Goal: Task Accomplishment & Management: Manage account settings

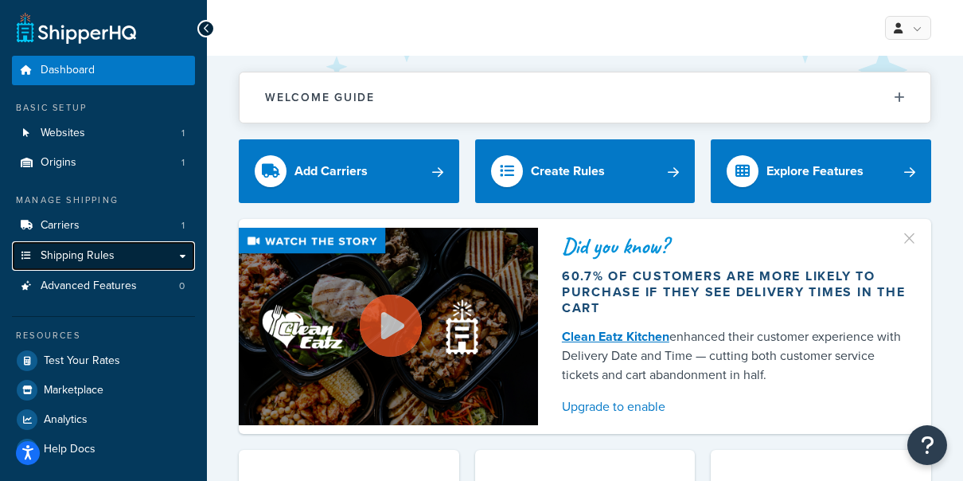
click at [168, 248] on link "Shipping Rules" at bounding box center [103, 255] width 183 height 29
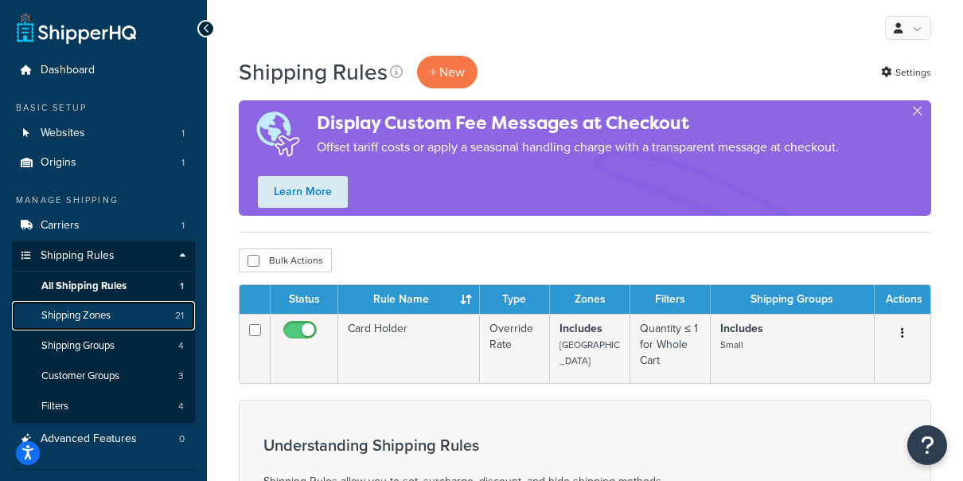
click at [165, 319] on link "Shipping Zones 21" at bounding box center [103, 315] width 183 height 29
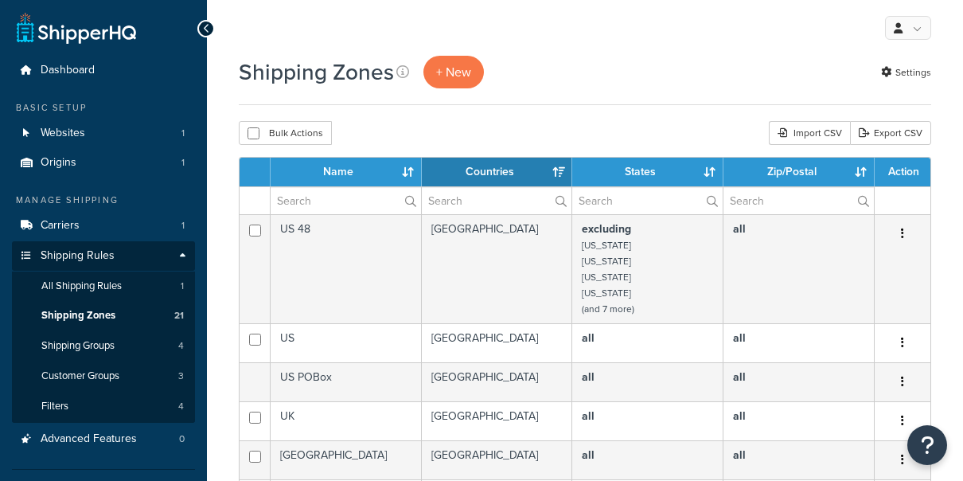
select select "15"
click at [725, 73] on div "Shipping Zones + New Settings" at bounding box center [585, 72] width 693 height 33
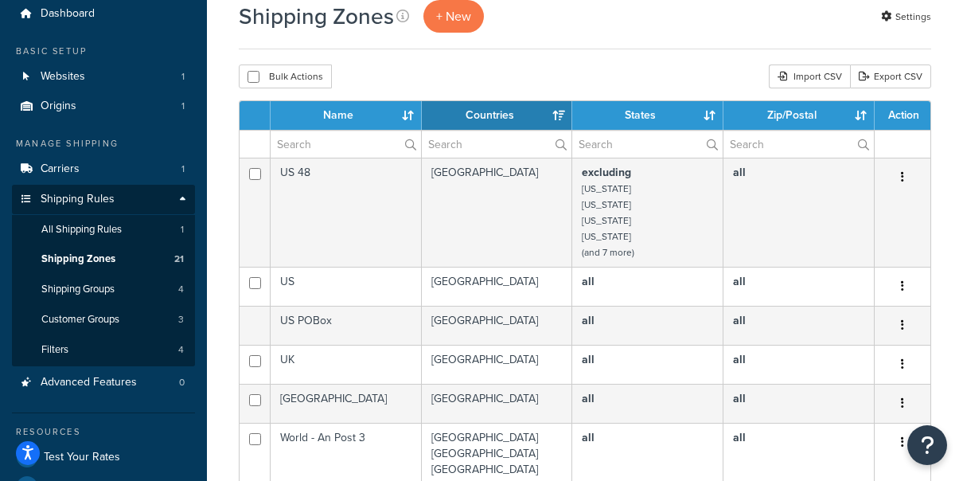
scroll to position [68, 0]
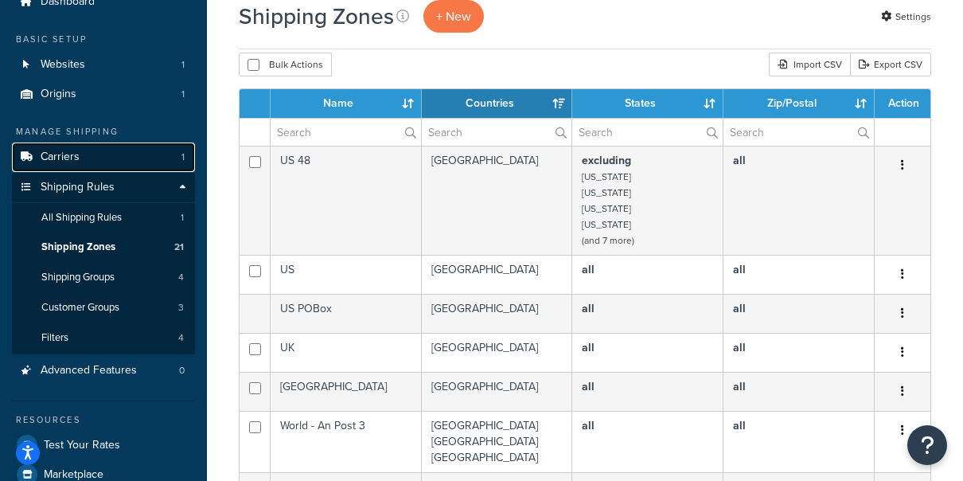
click at [113, 154] on link "Carriers 1" at bounding box center [103, 157] width 183 height 29
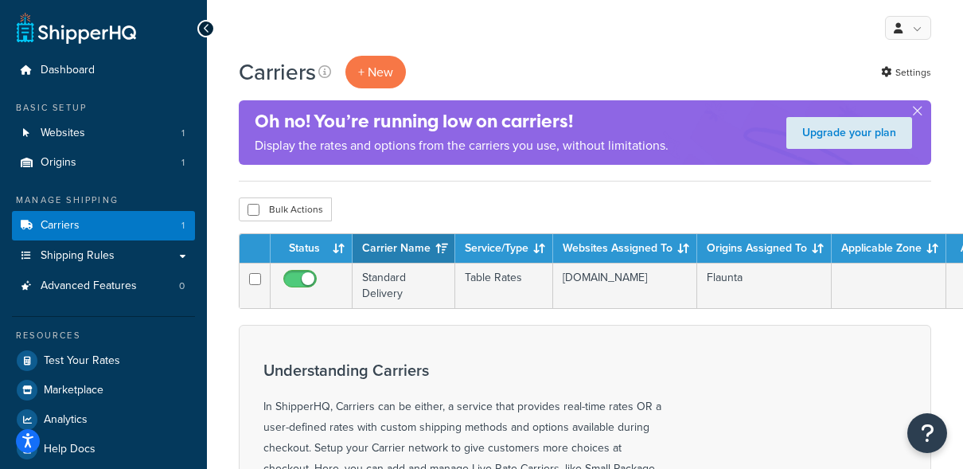
scroll to position [0, 34]
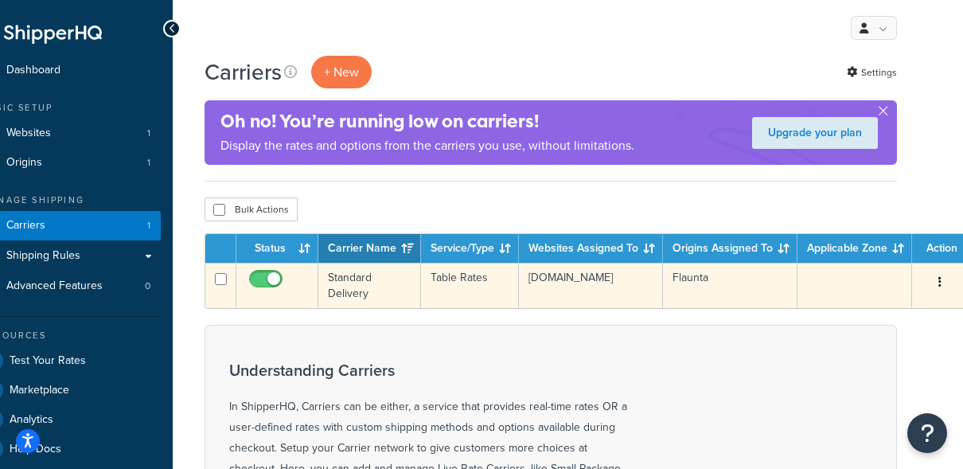
click at [937, 283] on button "button" at bounding box center [940, 282] width 22 height 25
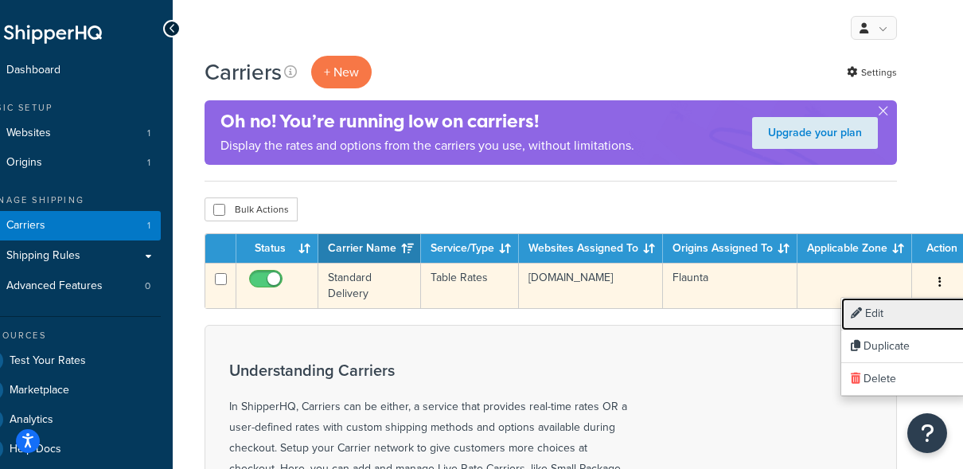
click at [905, 307] on link "Edit" at bounding box center [905, 314] width 126 height 33
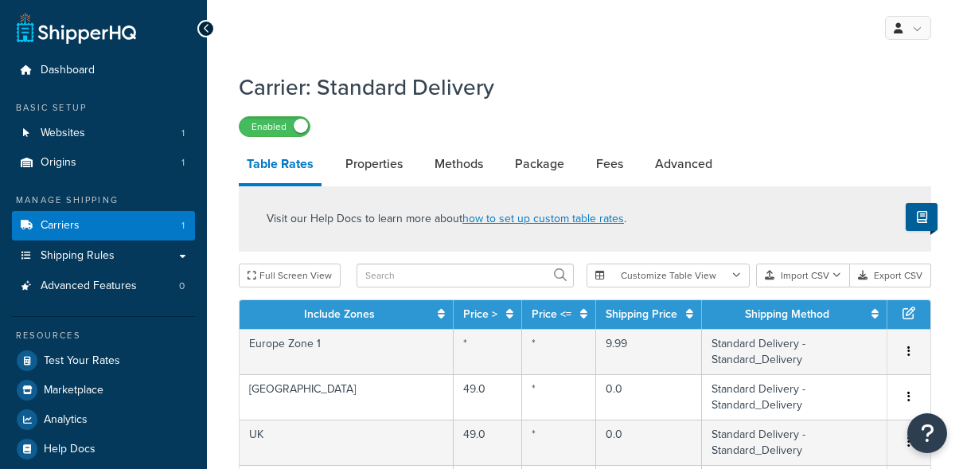
select select "25"
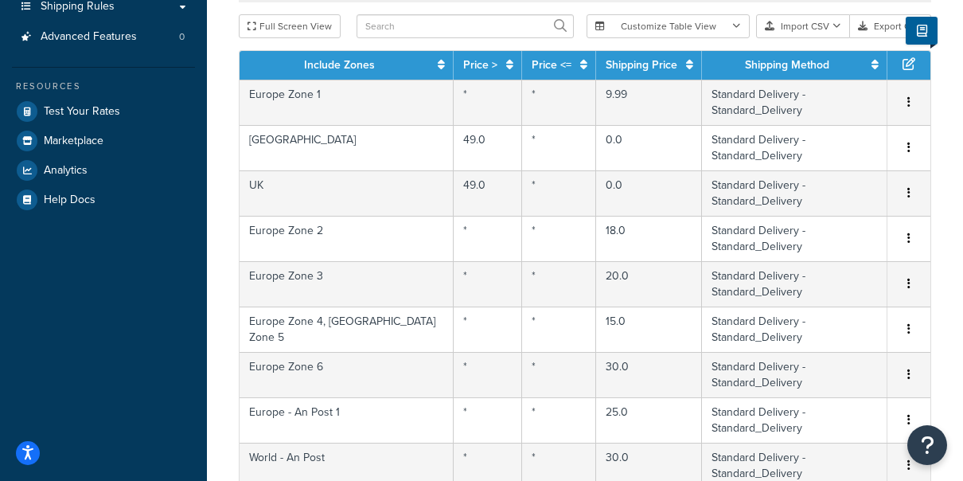
scroll to position [211, 0]
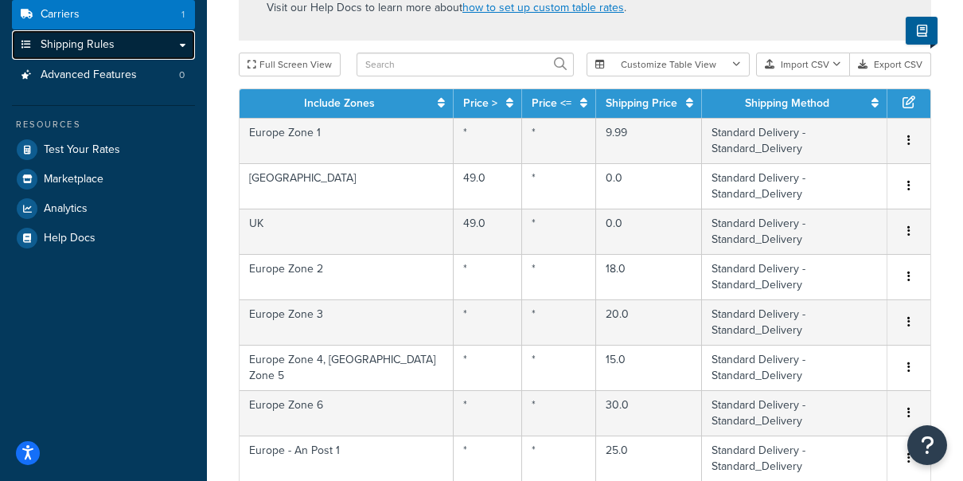
click at [184, 45] on link "Shipping Rules" at bounding box center [103, 44] width 183 height 29
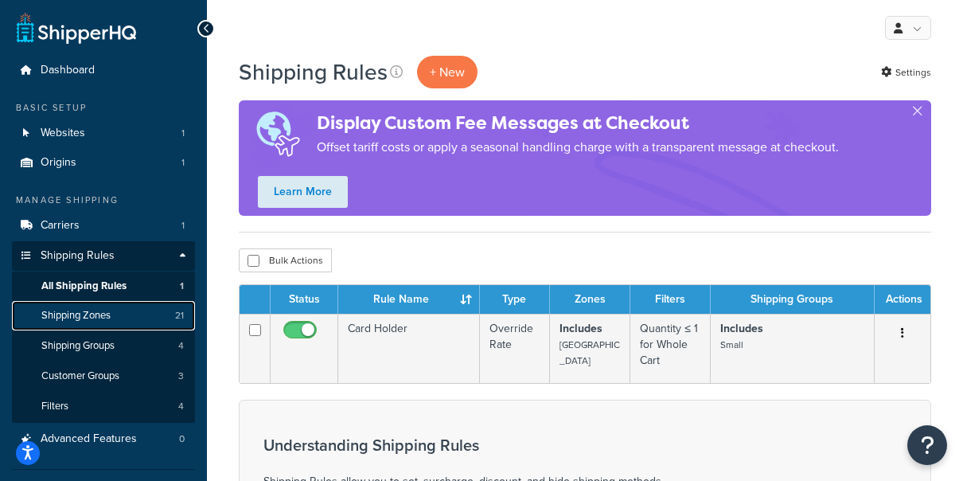
click at [93, 319] on span "Shipping Zones" at bounding box center [75, 316] width 69 height 14
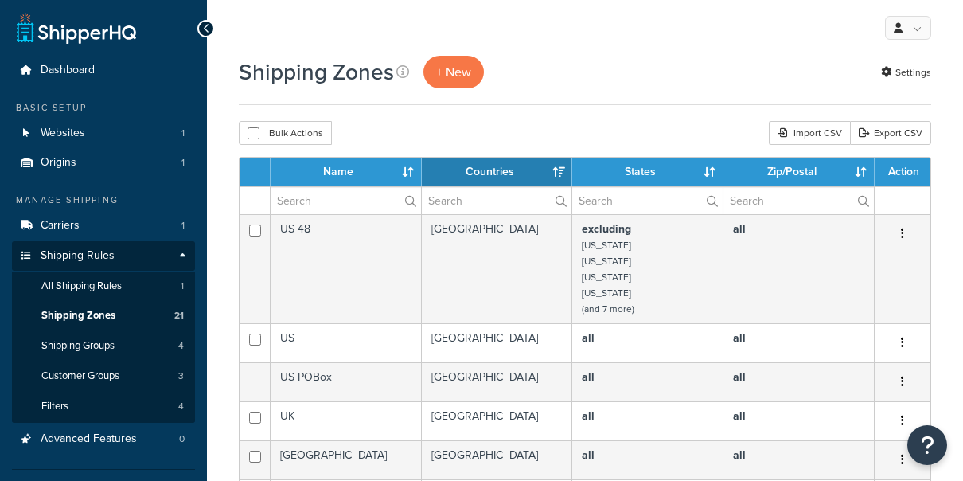
select select "15"
click at [459, 72] on span "+ New" at bounding box center [453, 72] width 35 height 18
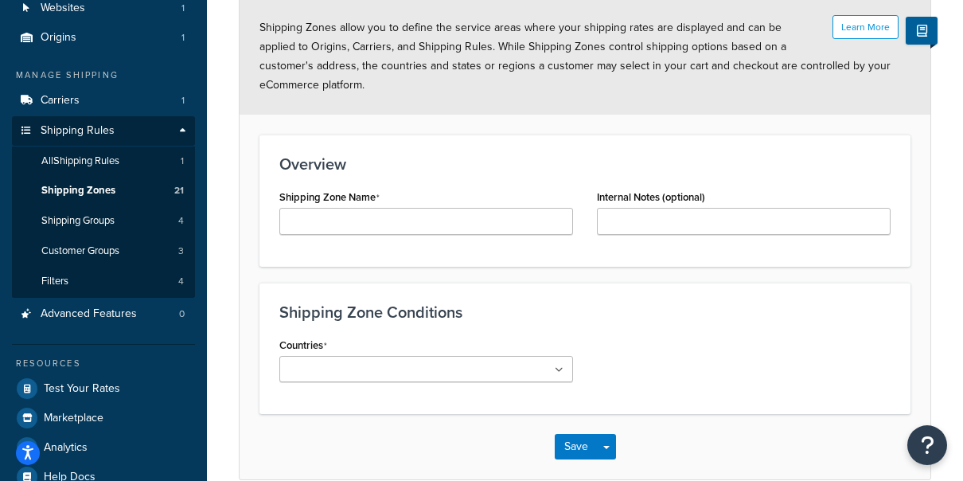
scroll to position [132, 0]
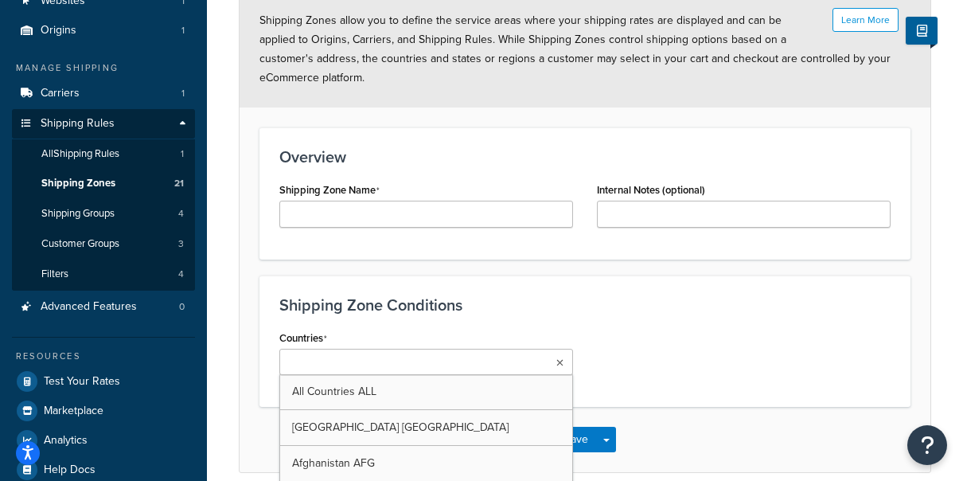
click at [423, 363] on ul at bounding box center [426, 362] width 294 height 26
type input "et"
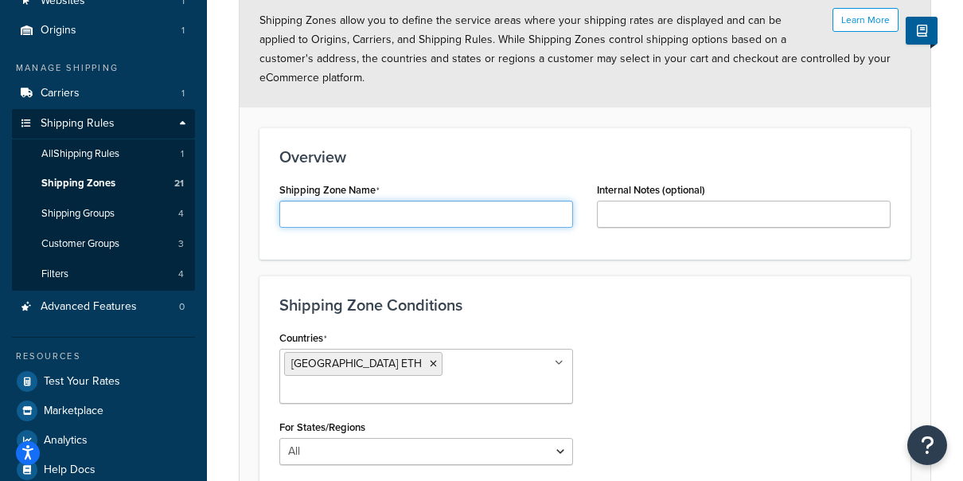
click at [384, 205] on input "Shipping Zone Name" at bounding box center [426, 214] width 294 height 27
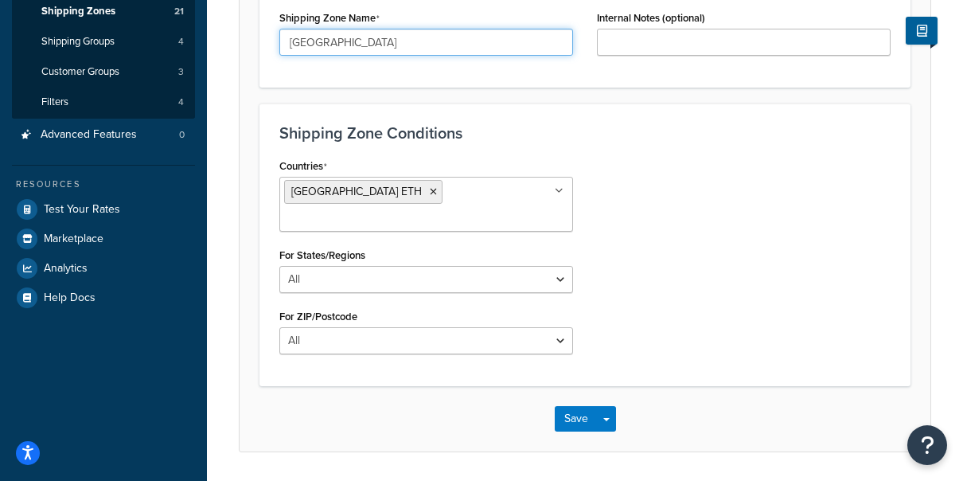
scroll to position [302, 0]
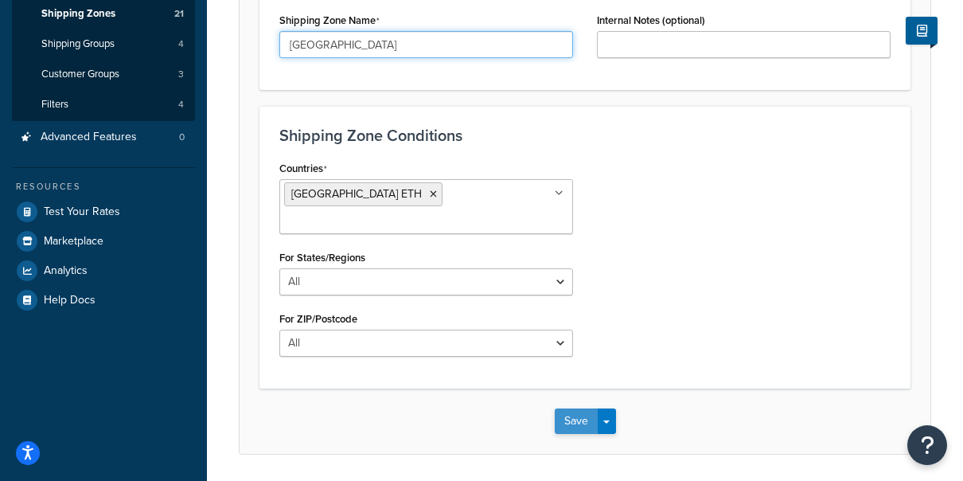
type input "Ethiopia"
click at [593, 408] on button "Save" at bounding box center [576, 420] width 43 height 25
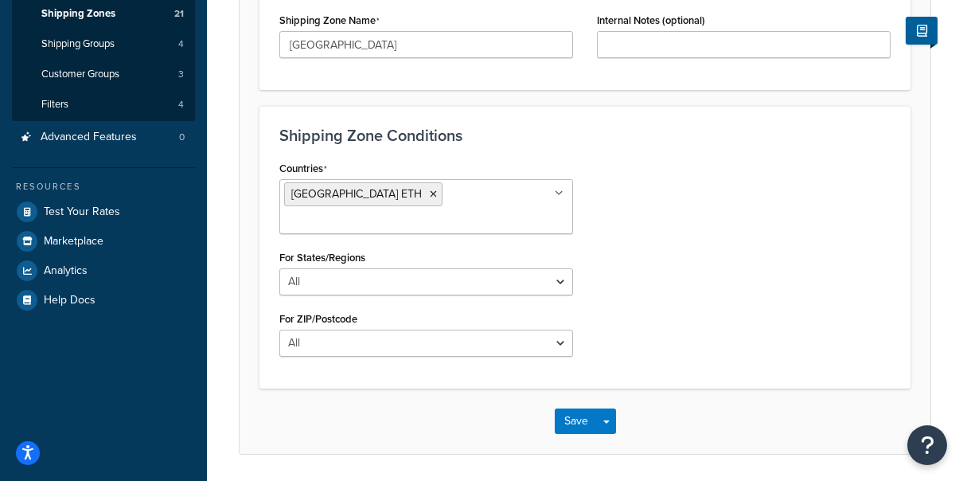
scroll to position [0, 0]
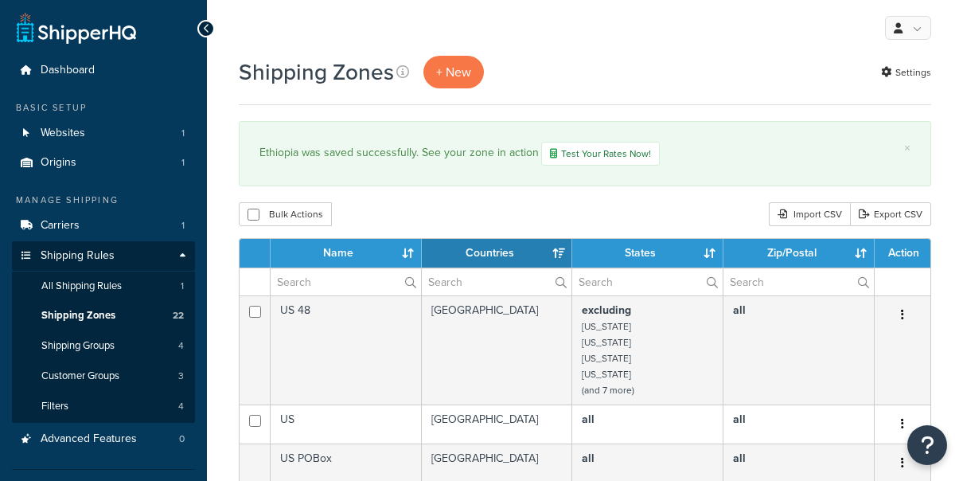
select select "15"
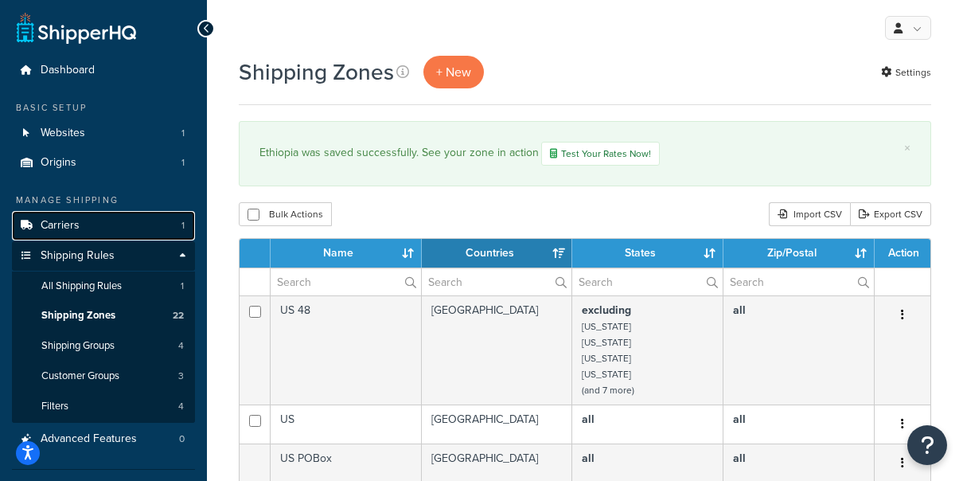
click at [120, 221] on link "Carriers 1" at bounding box center [103, 225] width 183 height 29
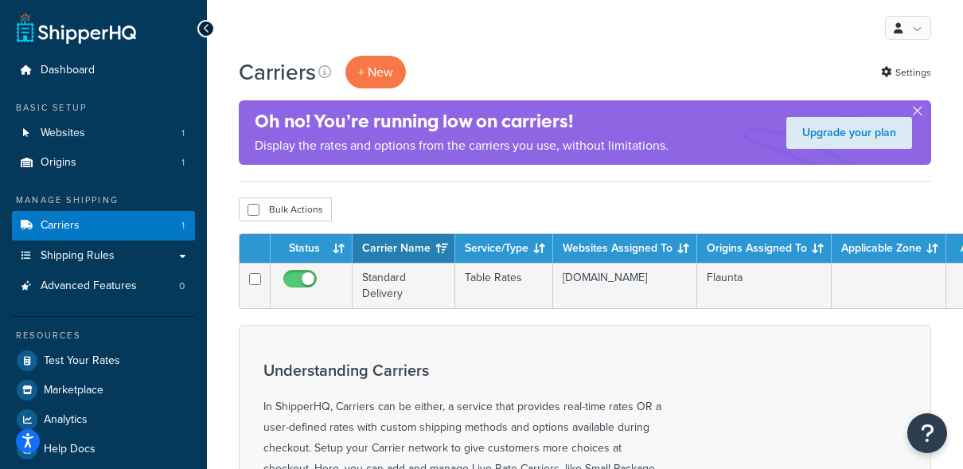
scroll to position [0, 34]
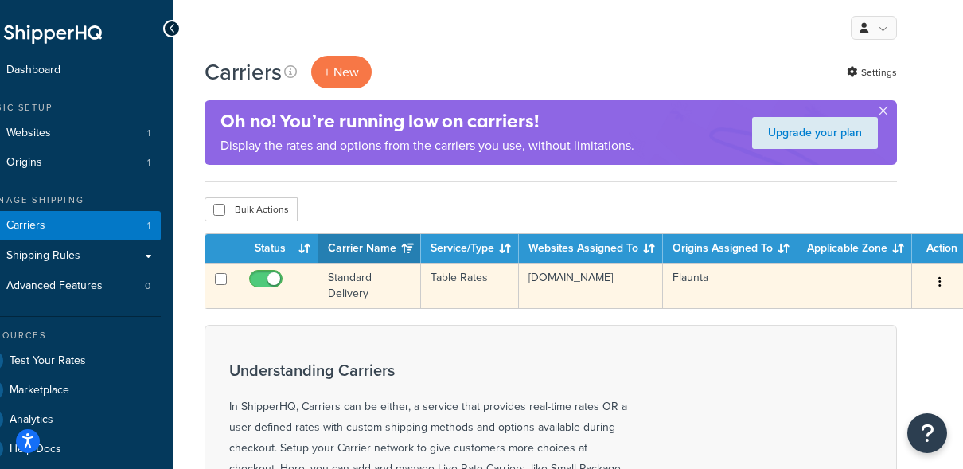
click at [932, 280] on button "button" at bounding box center [940, 282] width 22 height 25
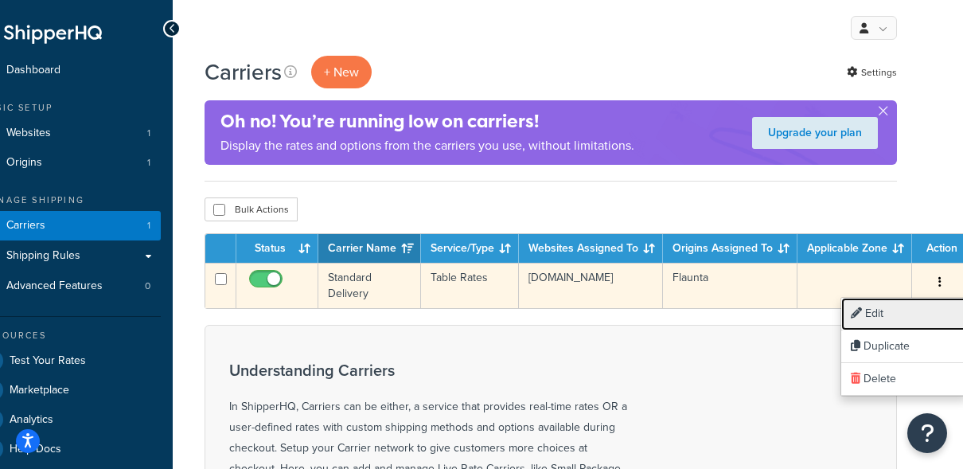
click at [899, 317] on link "Edit" at bounding box center [905, 314] width 126 height 33
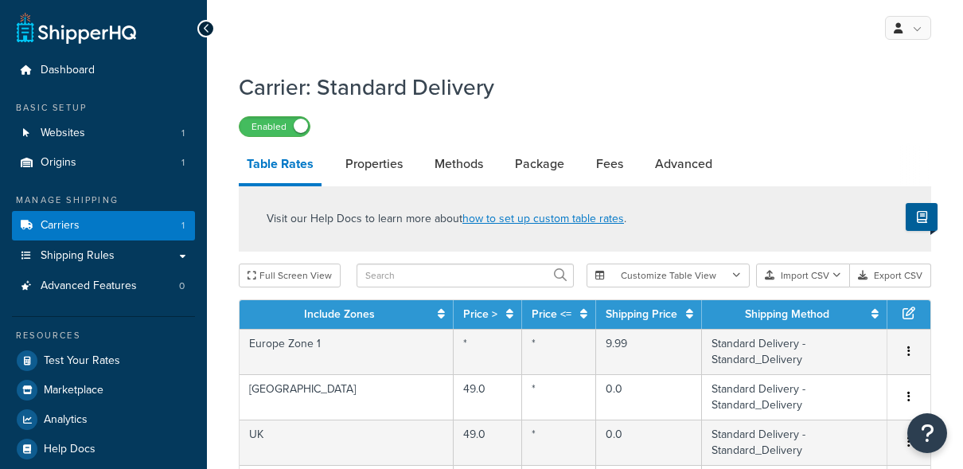
select select "25"
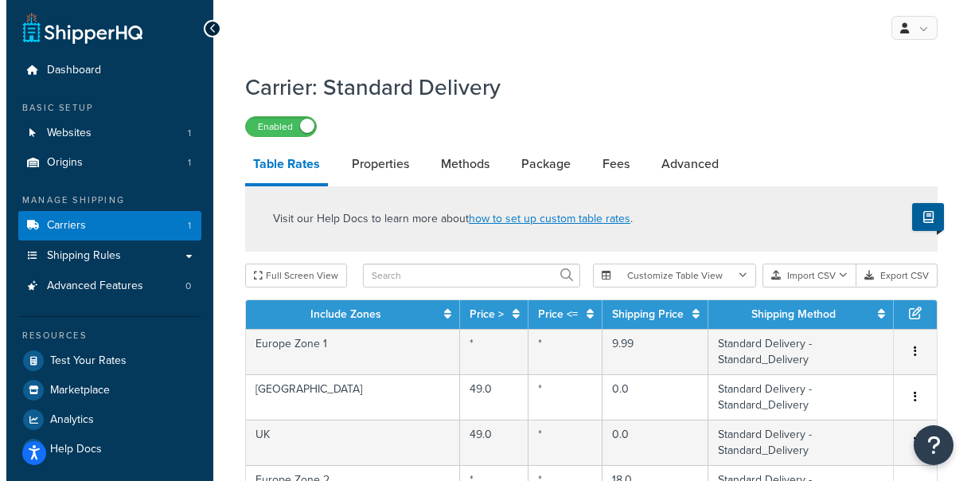
scroll to position [627, 0]
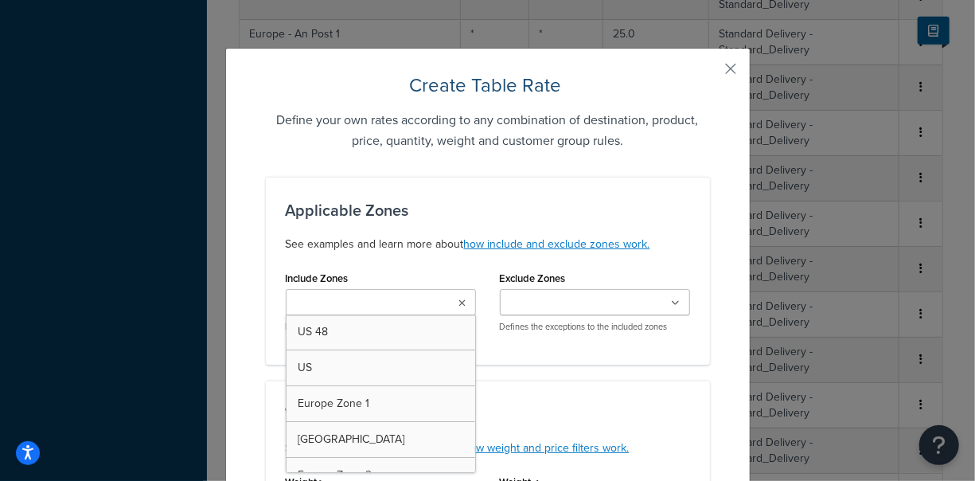
click at [386, 304] on input "Include Zones" at bounding box center [361, 304] width 141 height 18
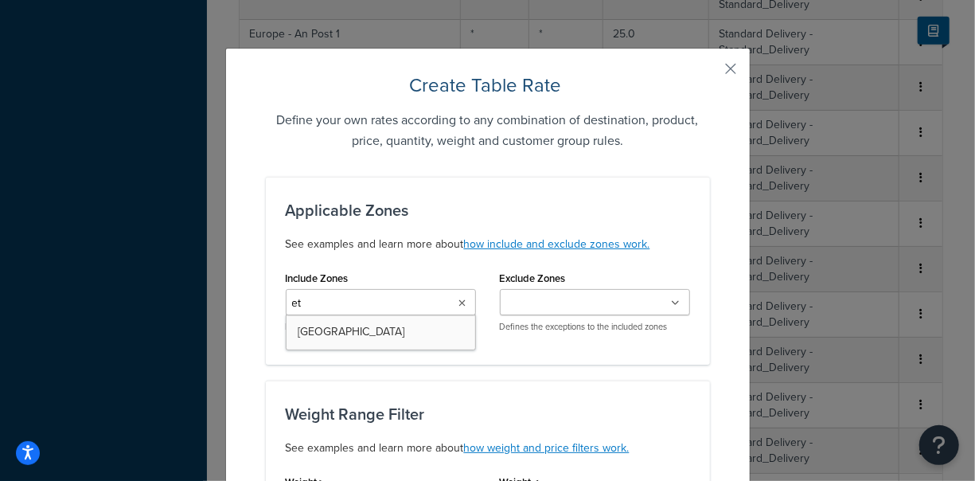
type input "eth"
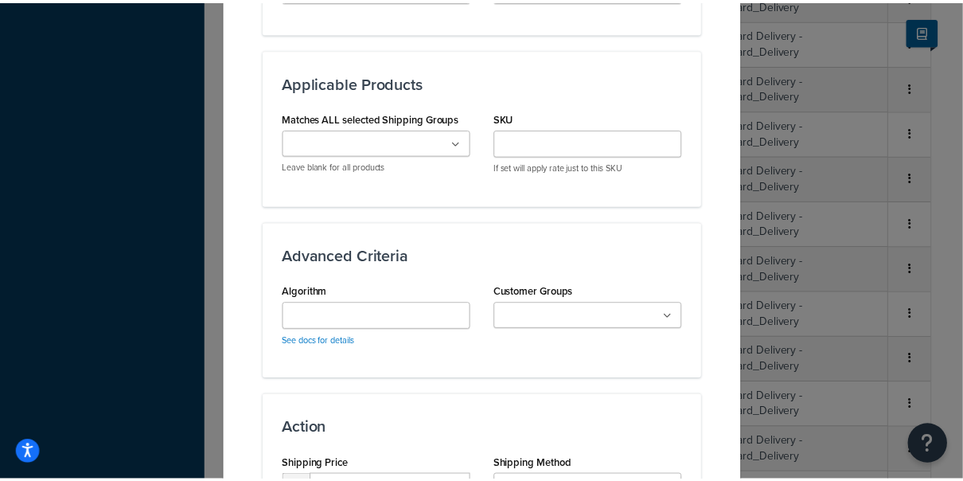
scroll to position [1074, 0]
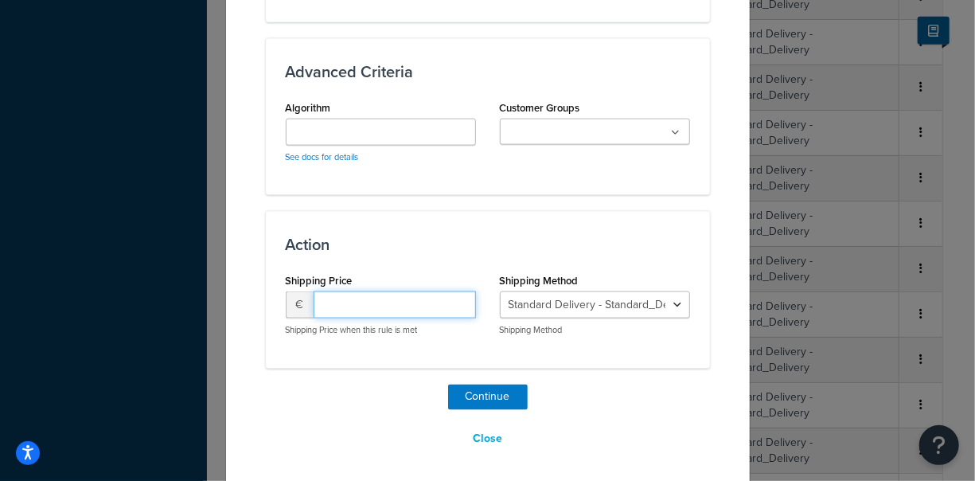
click at [424, 295] on input "number" at bounding box center [395, 304] width 162 height 27
type input "35.00"
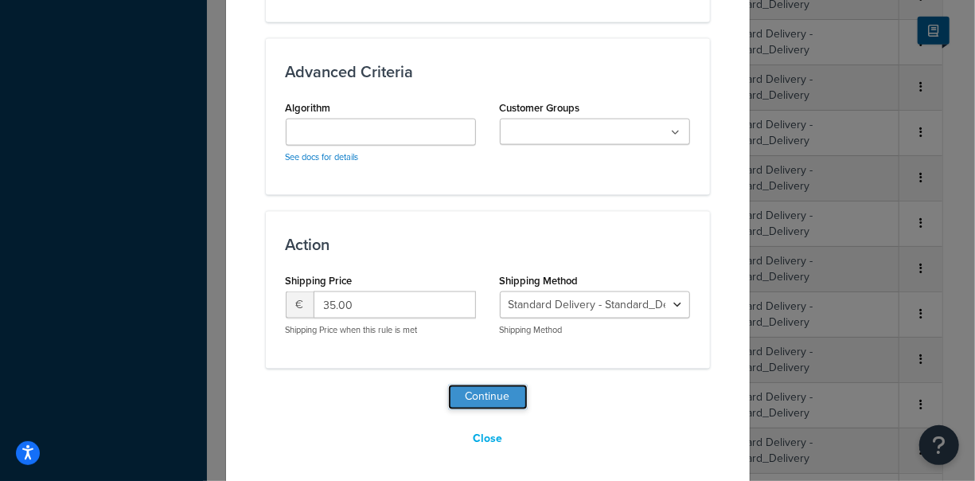
click at [458, 389] on button "Continue" at bounding box center [488, 397] width 80 height 25
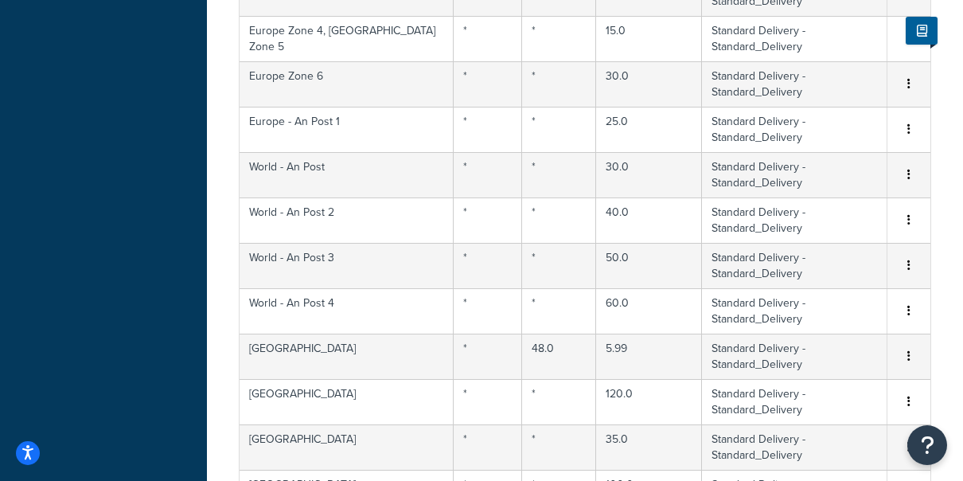
scroll to position [702, 0]
